Goal: Browse casually

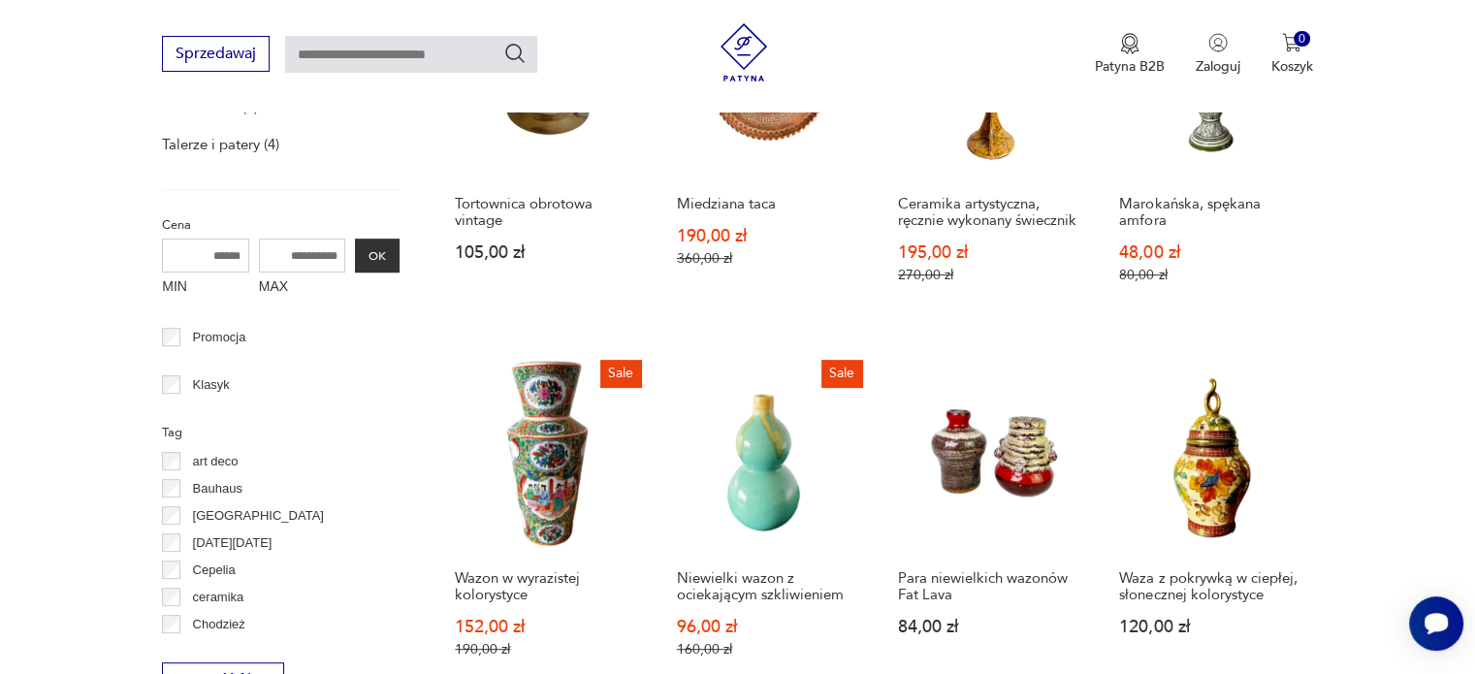
scroll to position [635, 0]
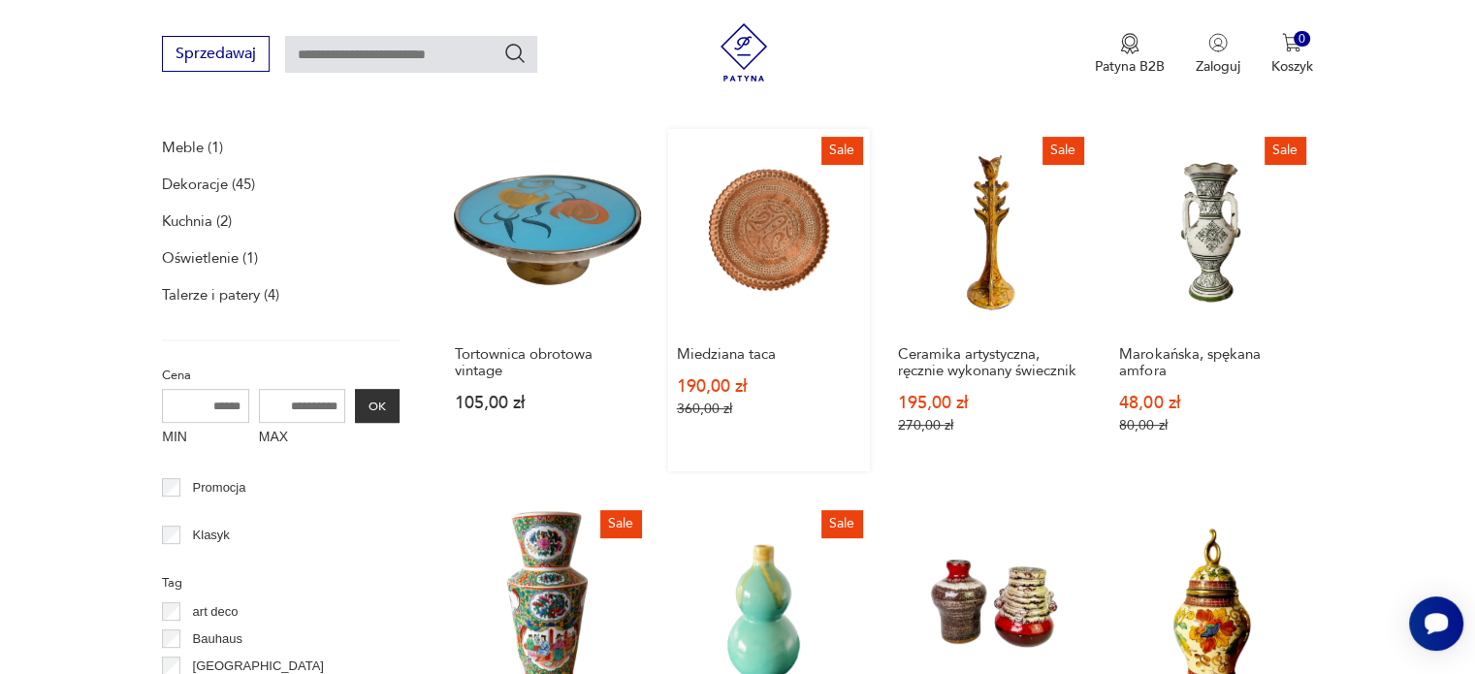
click at [753, 243] on link "Sale Miedziana taca 190,00 zł 360,00 zł" at bounding box center [769, 300] width 202 height 342
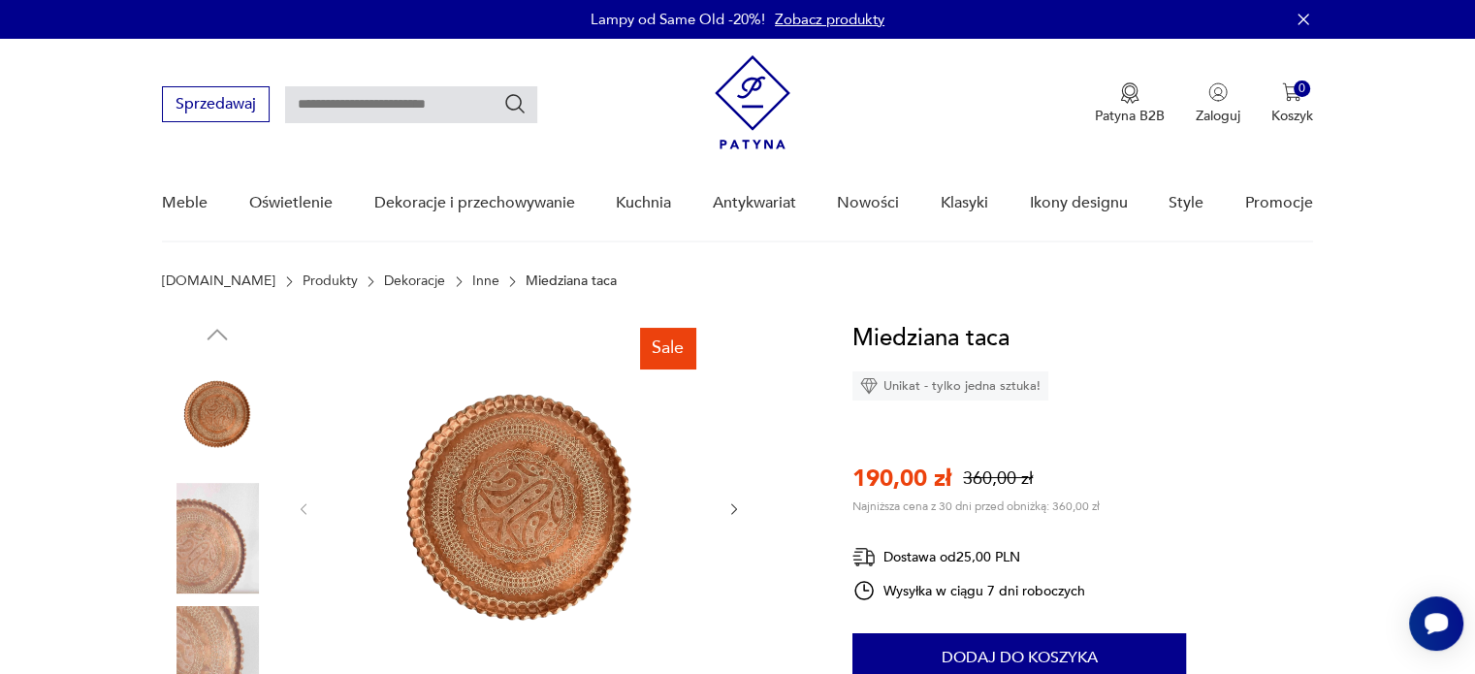
click at [458, 453] on img at bounding box center [519, 507] width 374 height 374
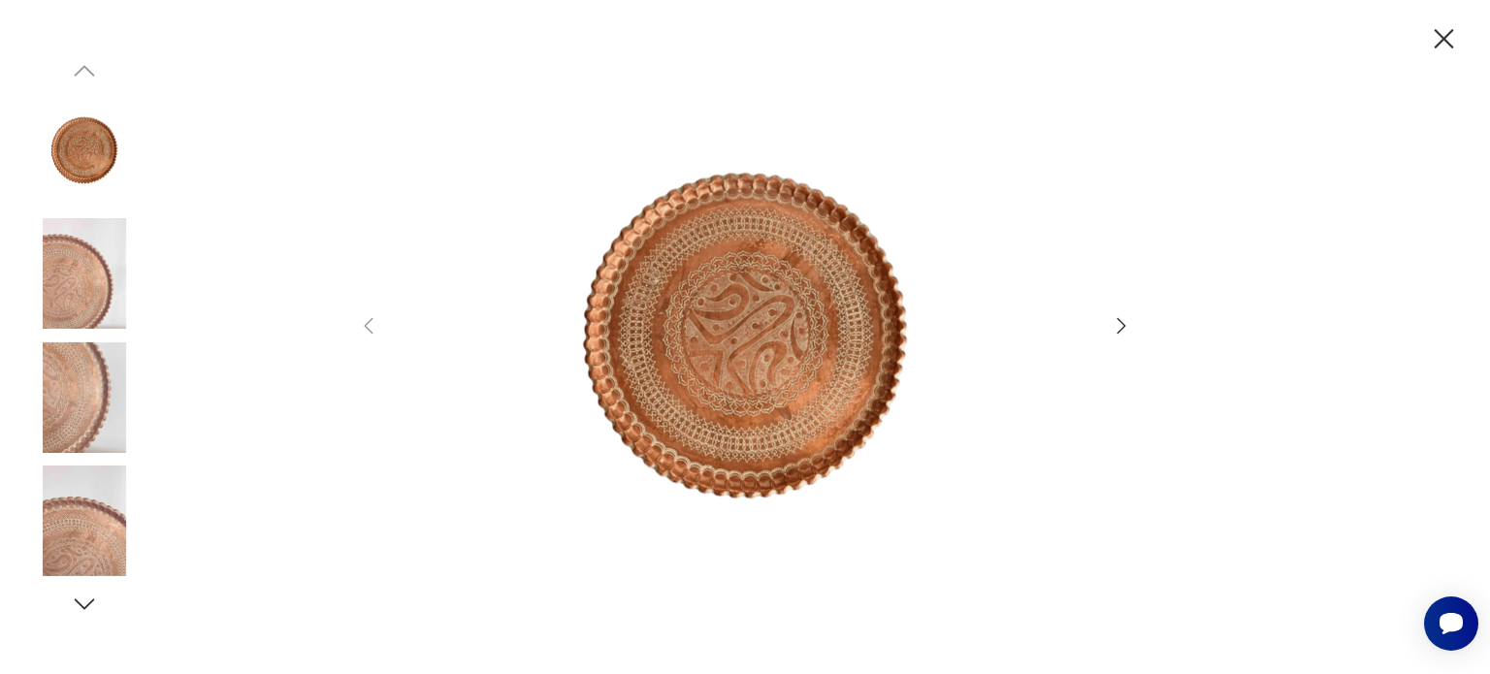
click at [87, 147] on img at bounding box center [84, 150] width 111 height 111
click at [1116, 300] on div at bounding box center [745, 337] width 776 height 543
click at [1120, 322] on icon "button" at bounding box center [1121, 325] width 23 height 23
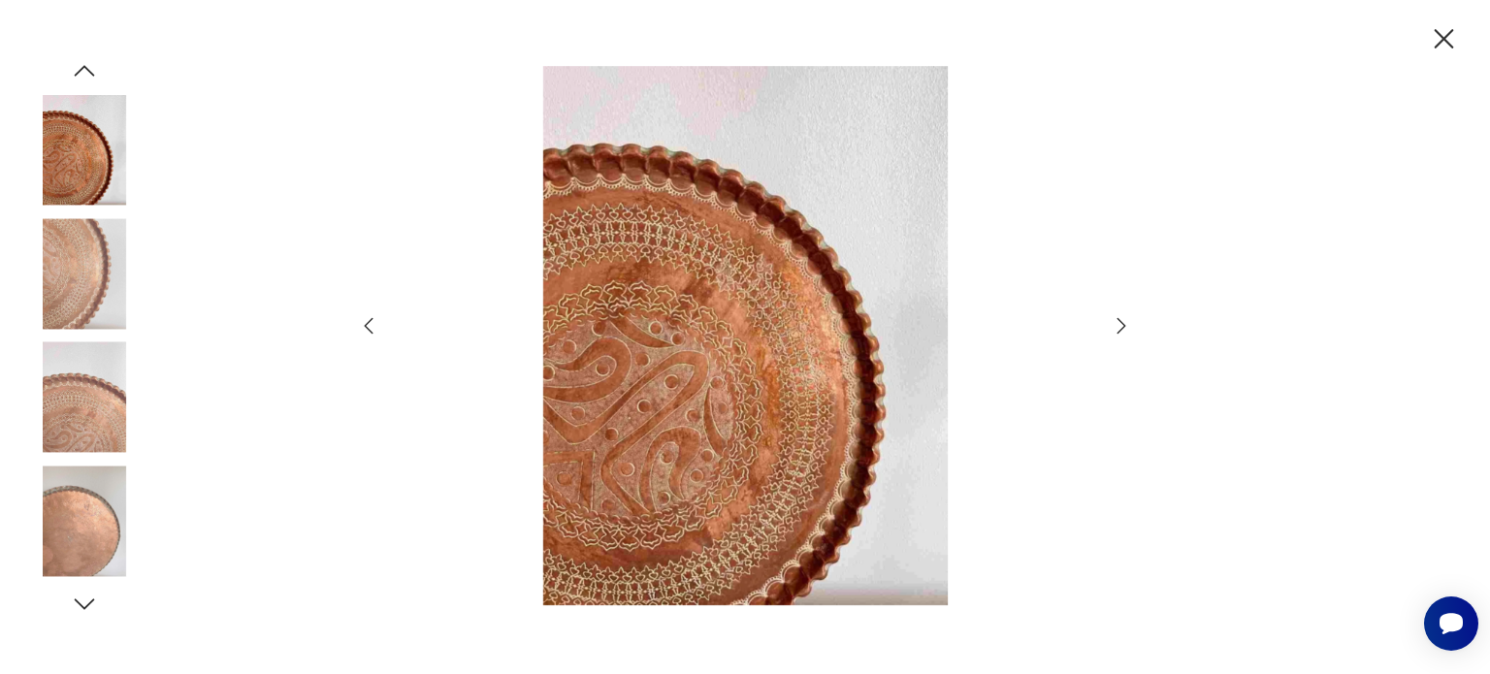
click at [1120, 322] on icon "button" at bounding box center [1121, 325] width 23 height 23
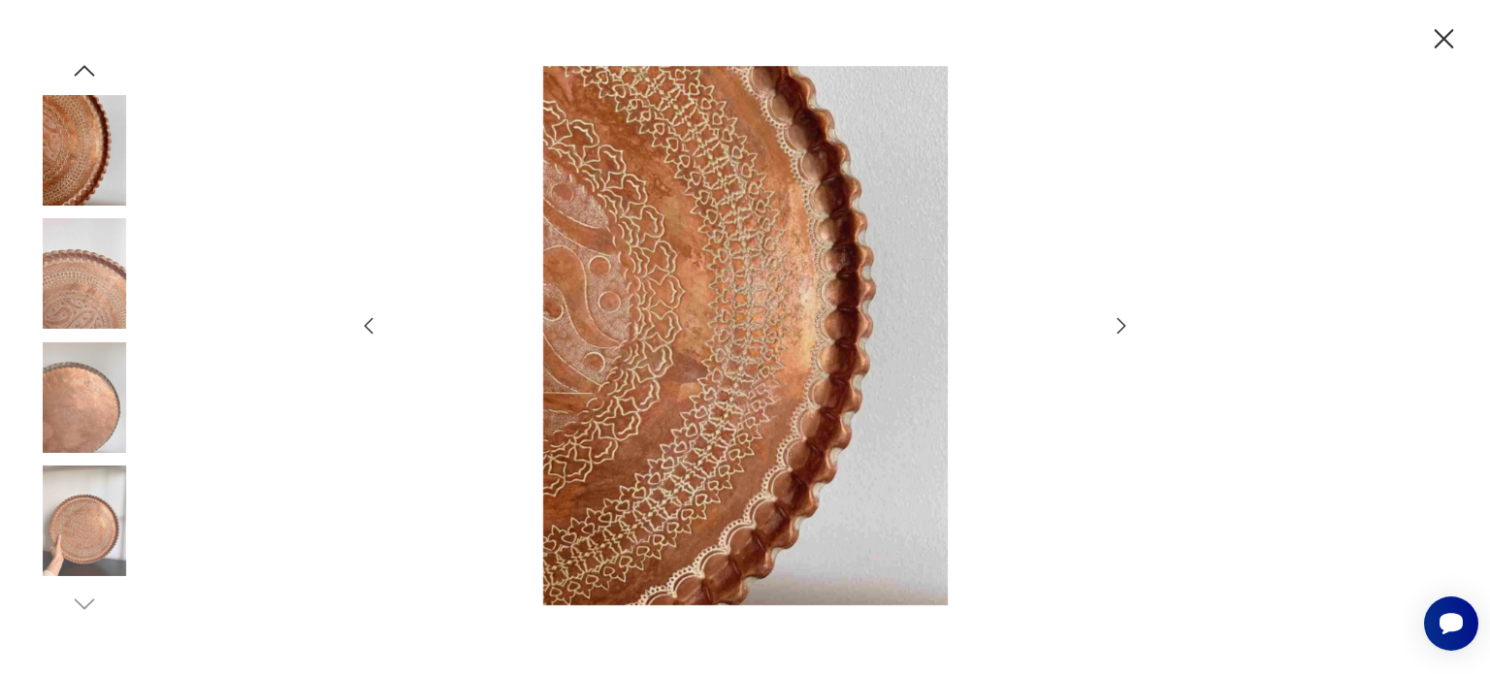
click at [1120, 322] on icon "button" at bounding box center [1121, 325] width 23 height 23
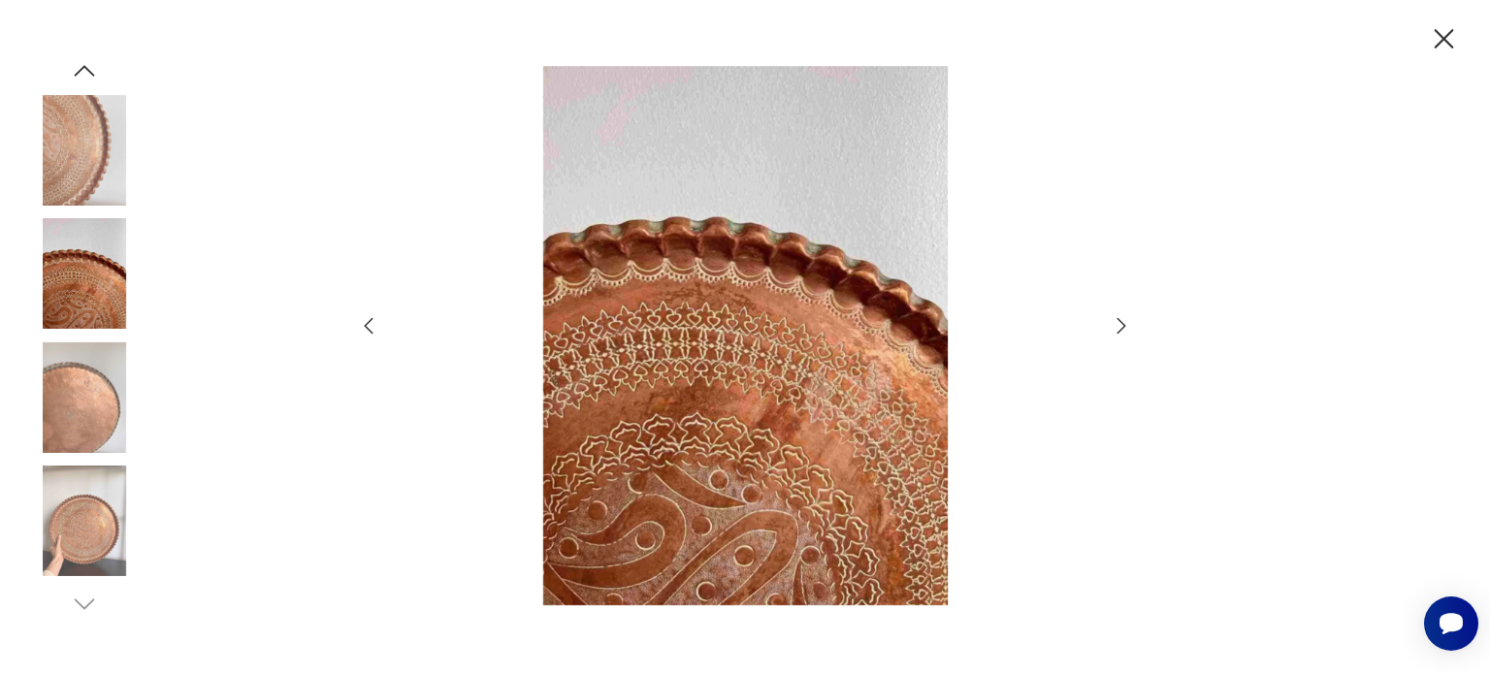
click at [1120, 322] on icon "button" at bounding box center [1121, 325] width 23 height 23
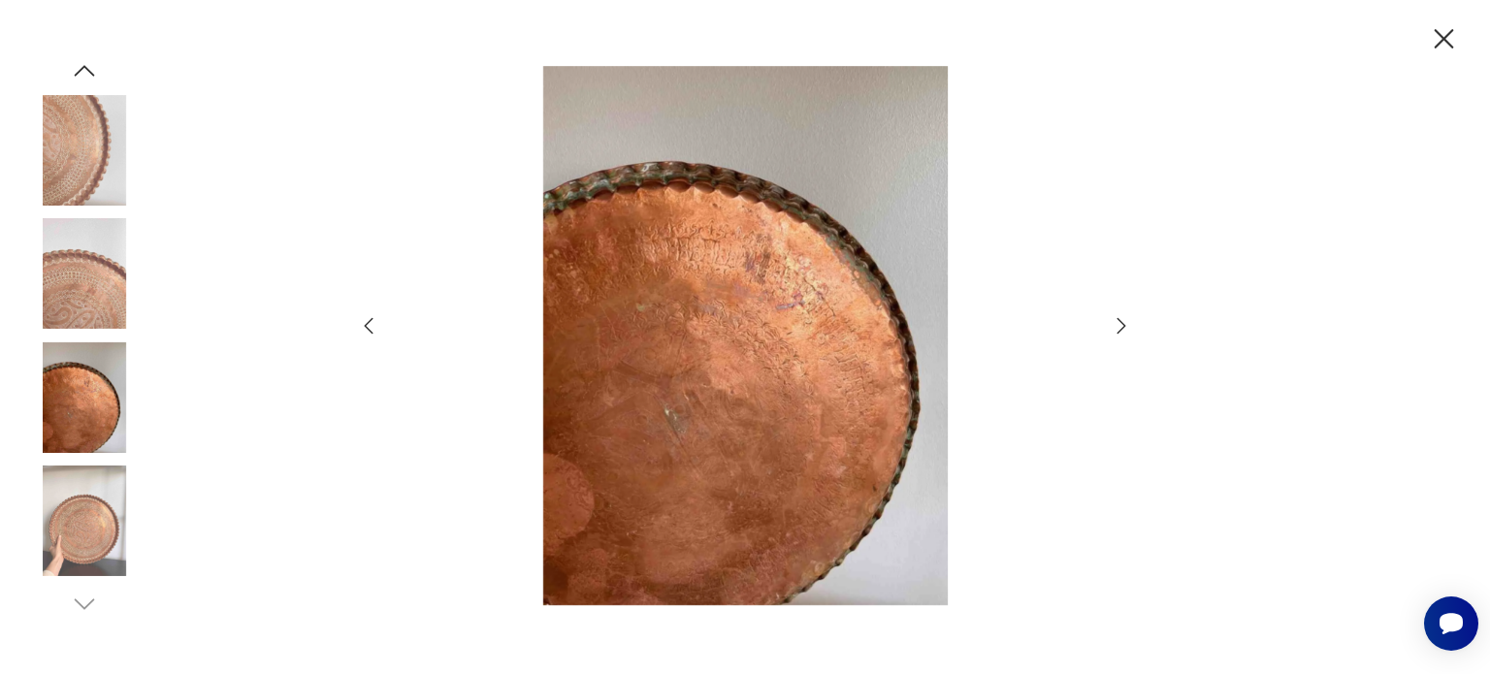
click at [1120, 322] on icon "button" at bounding box center [1121, 325] width 23 height 23
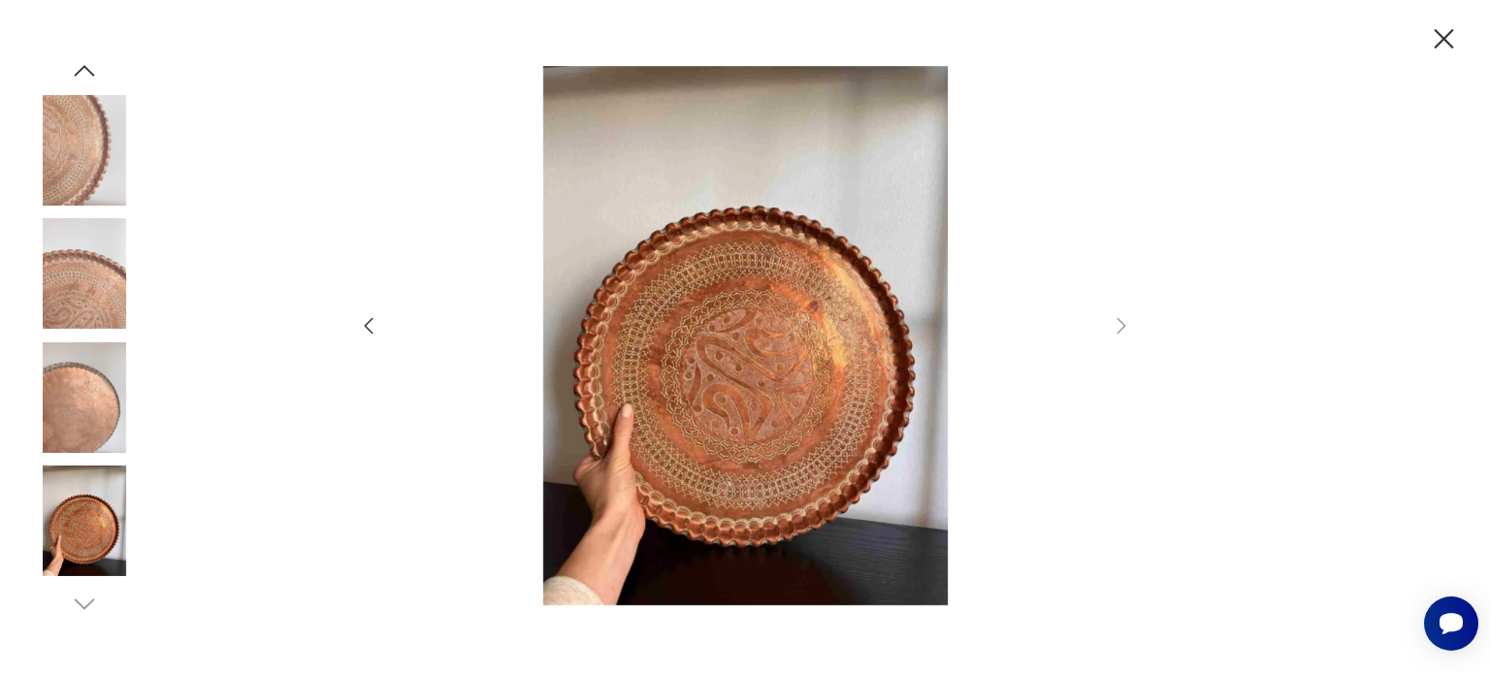
click at [1447, 39] on icon "button" at bounding box center [1444, 39] width 34 height 34
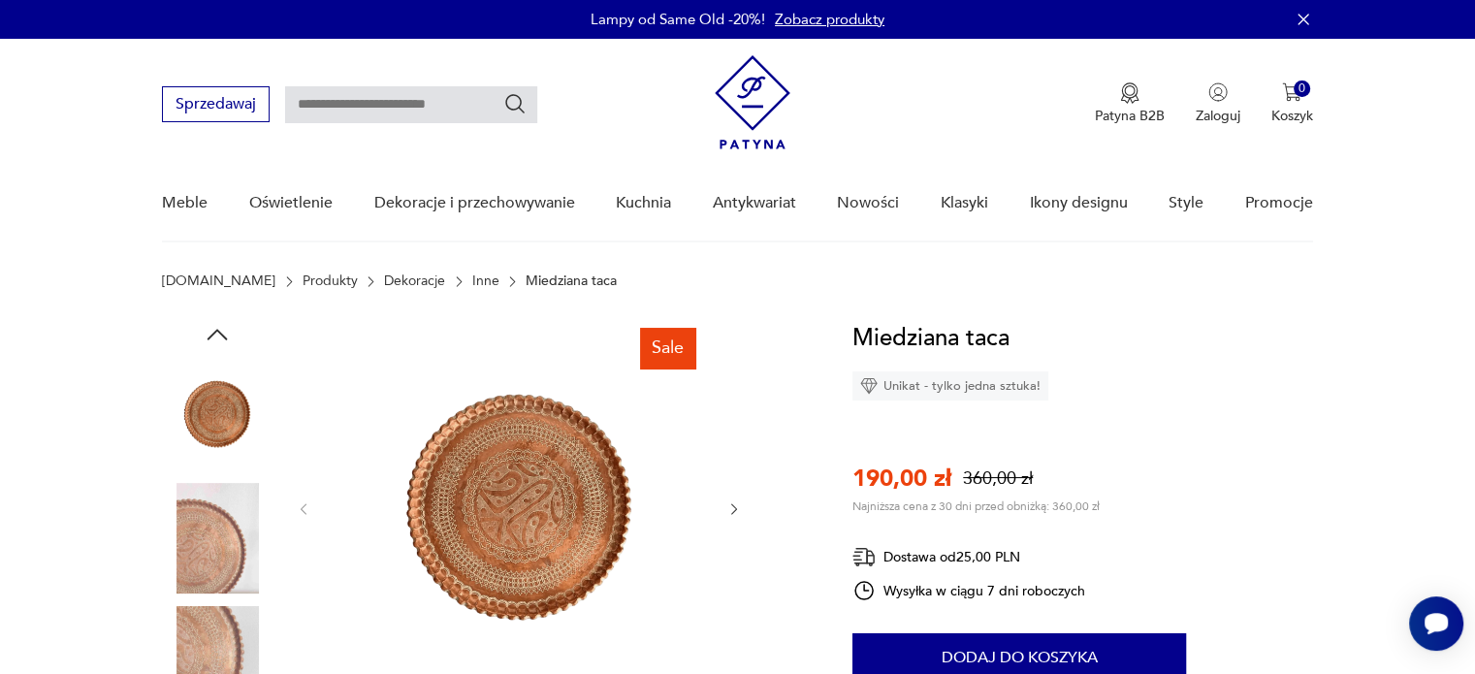
click at [235, 415] on img at bounding box center [217, 414] width 111 height 111
click at [213, 406] on img at bounding box center [217, 414] width 111 height 111
click at [490, 489] on img at bounding box center [519, 507] width 374 height 374
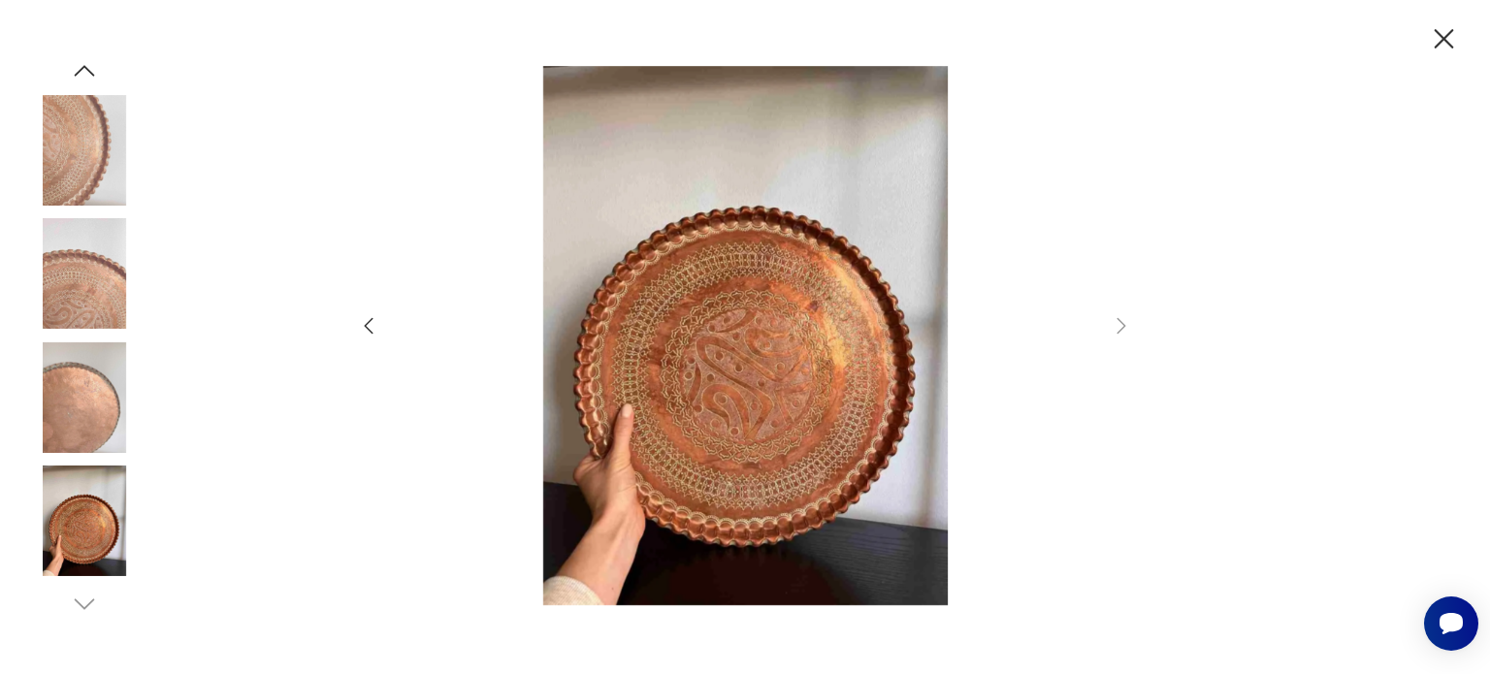
click at [1432, 43] on icon "button" at bounding box center [1444, 39] width 34 height 34
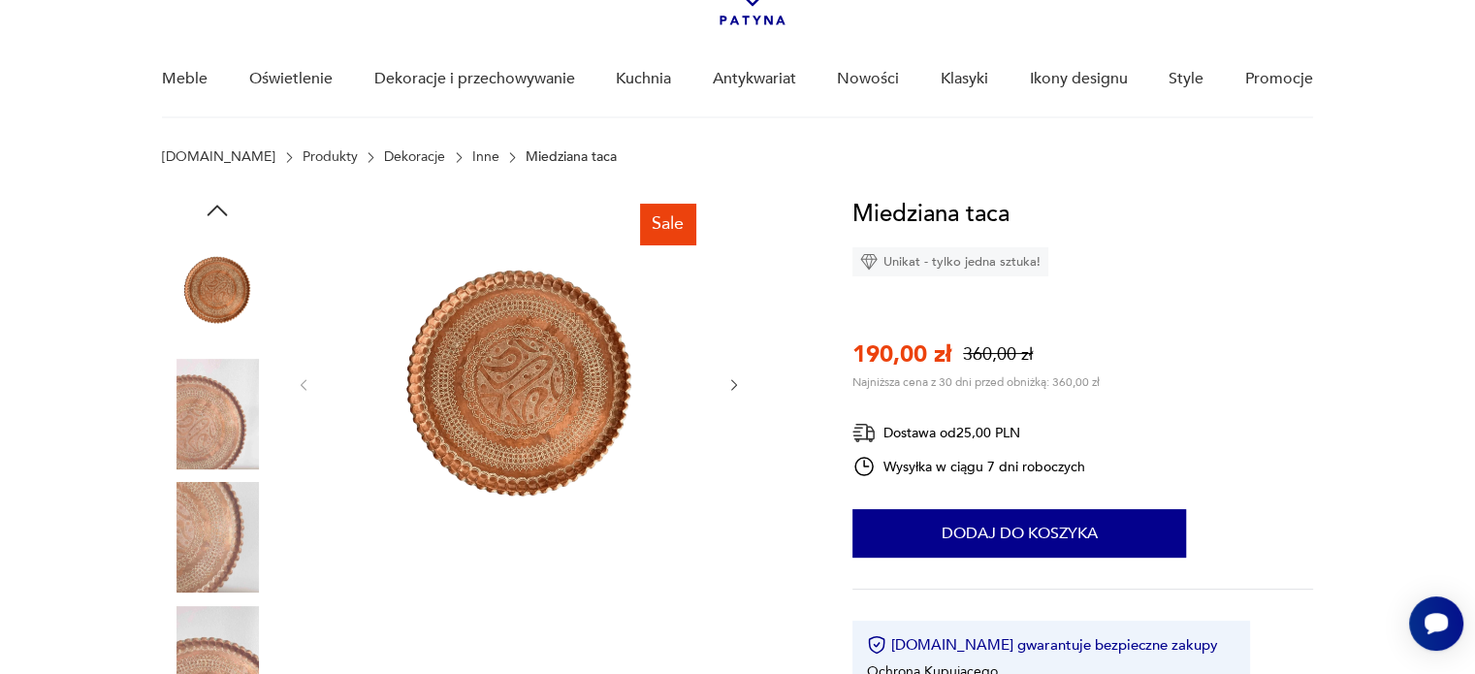
scroll to position [161, 0]
